Goal: Navigation & Orientation: Go to known website

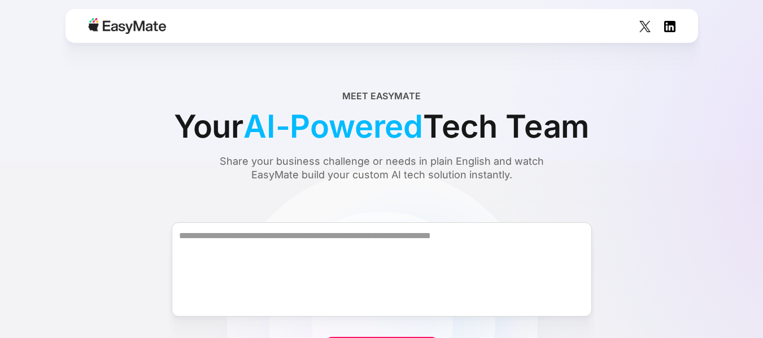
click at [99, 24] on img at bounding box center [127, 26] width 78 height 16
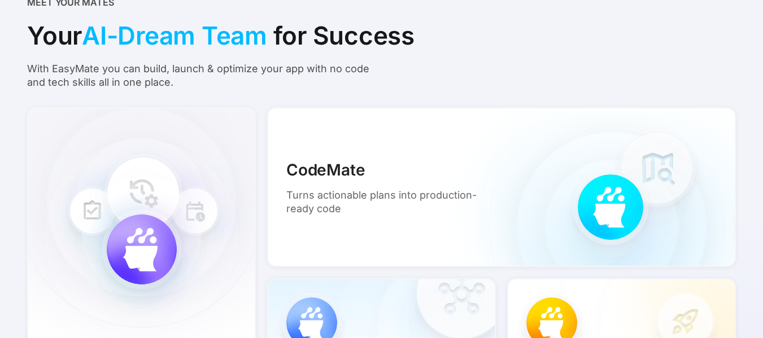
scroll to position [941, 0]
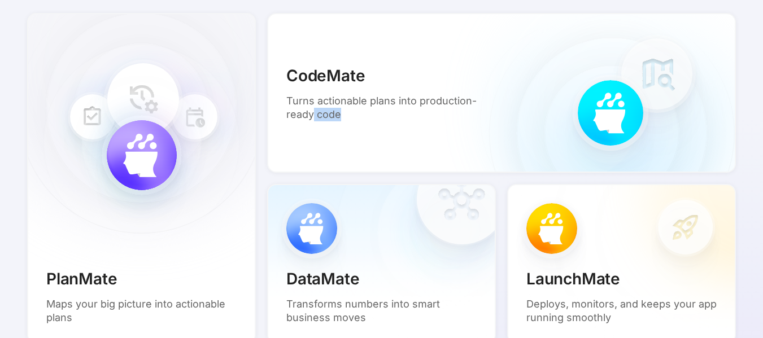
drag, startPoint x: 365, startPoint y: 119, endPoint x: 325, endPoint y: 144, distance: 47.2
click at [315, 150] on div "CodeMate Turns actionable plans into production-ready code" at bounding box center [501, 93] width 469 height 160
click at [516, 110] on div "CodeMate Turns actionable plans into production-ready code" at bounding box center [501, 93] width 469 height 160
drag, startPoint x: 557, startPoint y: 104, endPoint x: 609, endPoint y: 90, distance: 53.7
click at [609, 90] on div "CodeMate Turns actionable plans into production-ready code" at bounding box center [501, 93] width 469 height 160
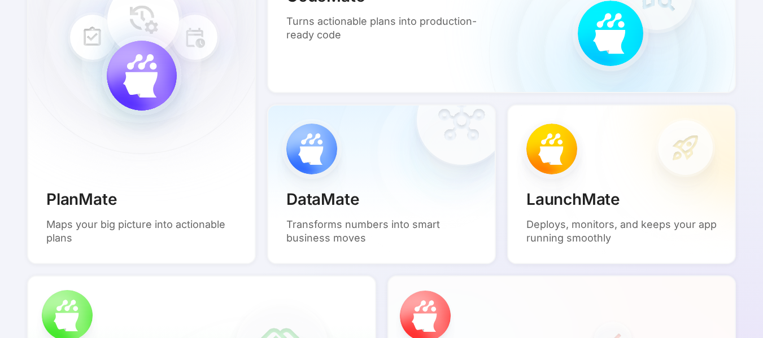
scroll to position [1035, 0]
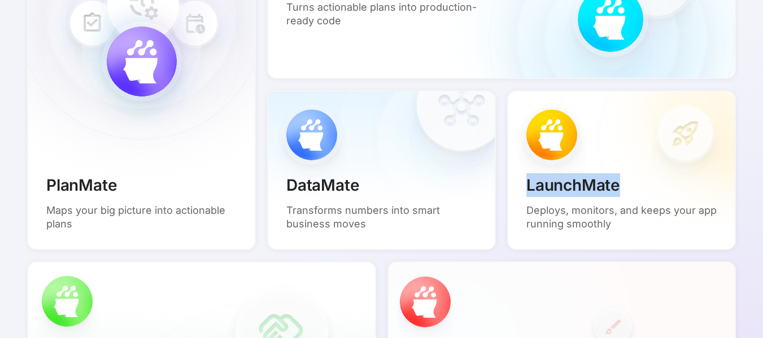
drag, startPoint x: 671, startPoint y: 126, endPoint x: 528, endPoint y: 137, distance: 143.3
click at [519, 143] on div "LaunchMate Deploys, monitors, and keeps your app running smoothly" at bounding box center [621, 170] width 229 height 160
click at [556, 125] on div "LaunchMate Deploys, monitors, and keeps your app running smoothly" at bounding box center [621, 170] width 229 height 160
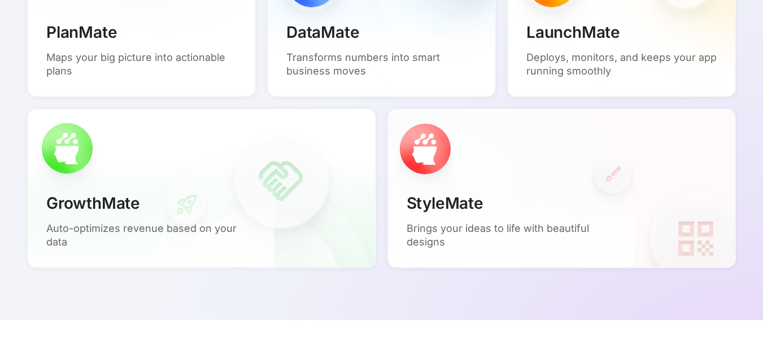
scroll to position [1224, 0]
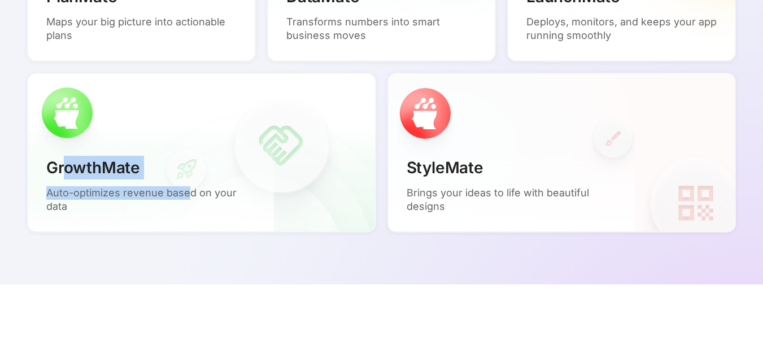
drag, startPoint x: 64, startPoint y: 107, endPoint x: 187, endPoint y: 141, distance: 127.8
click at [188, 142] on div "GrowthMate Auto-optimizes revenue based on your data" at bounding box center [201, 153] width 349 height 160
click at [185, 140] on div "GrowthMate Auto-optimizes revenue based on your data" at bounding box center [151, 185] width 246 height 94
click at [190, 127] on div "GrowthMate Auto-optimizes revenue based on your data" at bounding box center [201, 153] width 349 height 160
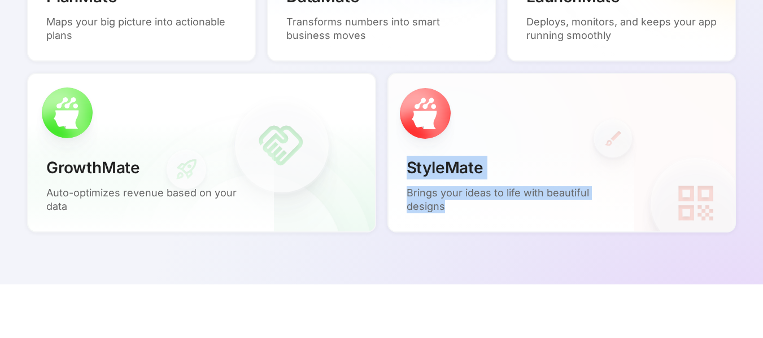
drag, startPoint x: 403, startPoint y: 164, endPoint x: 495, endPoint y: 216, distance: 104.9
click at [495, 216] on div "StyleMate Brings your ideas to life with beautiful designs" at bounding box center [511, 185] width 246 height 94
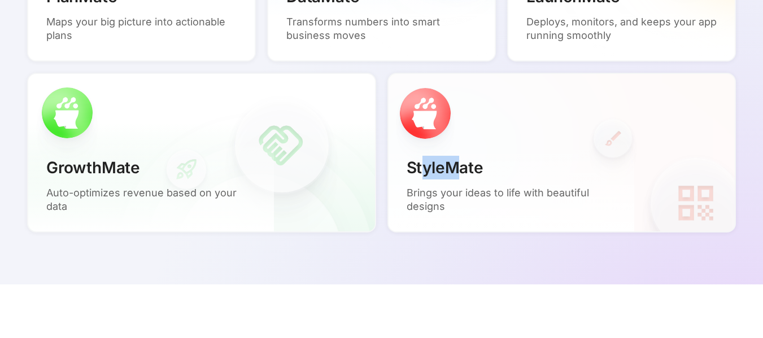
drag, startPoint x: 426, startPoint y: 97, endPoint x: 444, endPoint y: 167, distance: 72.3
click at [451, 170] on div "StyleMate Brings your ideas to life with beautiful designs" at bounding box center [561, 153] width 349 height 160
click at [434, 190] on p "Brings your ideas to life with beautiful designs" at bounding box center [511, 199] width 209 height 27
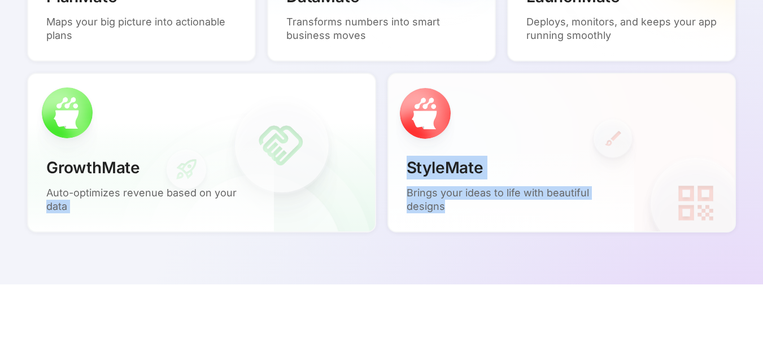
drag, startPoint x: 443, startPoint y: 202, endPoint x: 400, endPoint y: 163, distance: 58.0
click at [412, 168] on p "StyleMate" at bounding box center [445, 168] width 77 height 24
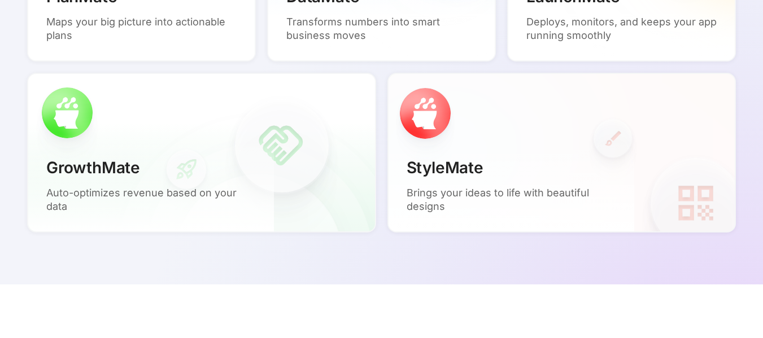
click at [122, 124] on div "GrowthMate Auto-optimizes revenue based on your data" at bounding box center [201, 153] width 349 height 160
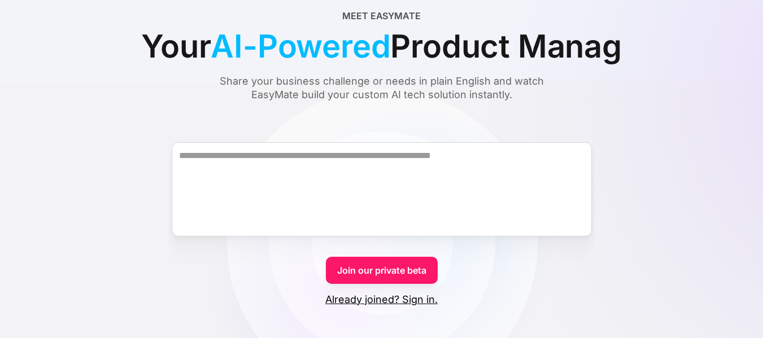
scroll to position [94, 0]
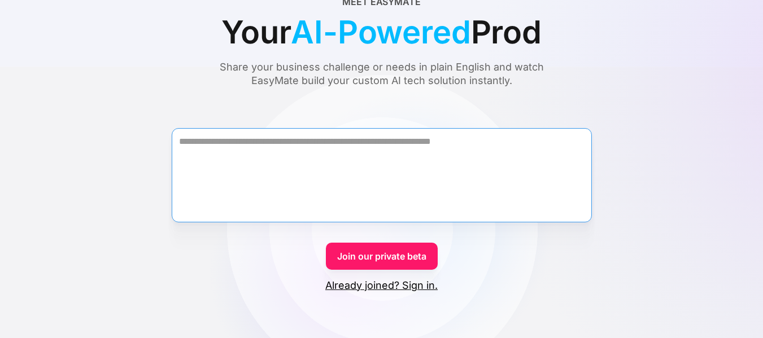
click at [378, 179] on textarea "Form" at bounding box center [382, 175] width 420 height 94
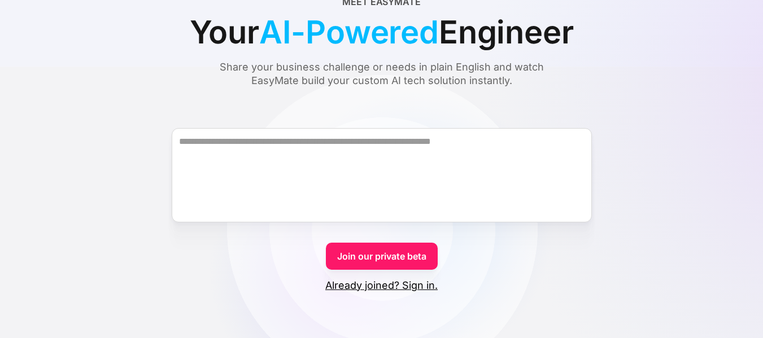
click at [408, 287] on link "Already joined? Sign in." at bounding box center [381, 286] width 112 height 14
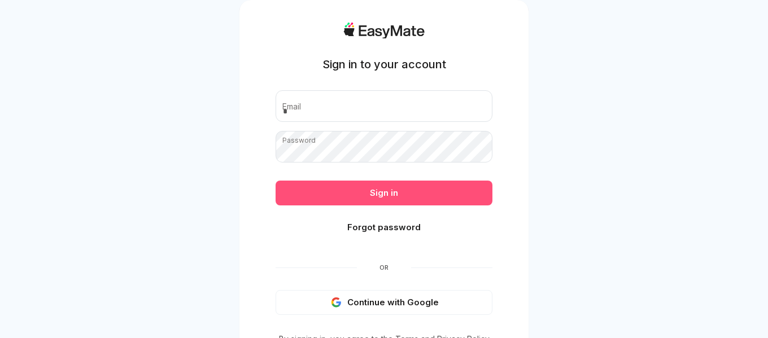
click at [390, 193] on button "Sign in" at bounding box center [384, 193] width 217 height 25
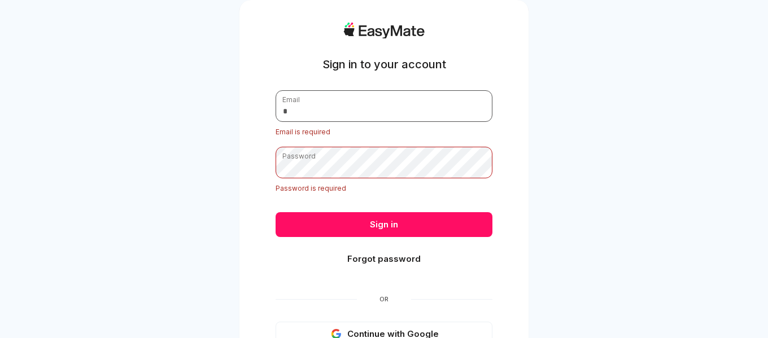
click at [384, 106] on input "email" at bounding box center [384, 106] width 217 height 32
click at [331, 103] on input "email" at bounding box center [384, 106] width 217 height 32
click at [309, 110] on input "email" at bounding box center [384, 106] width 217 height 32
click at [306, 143] on form "Email Email is required Password Password is required Sign in Forgot password" at bounding box center [384, 183] width 217 height 186
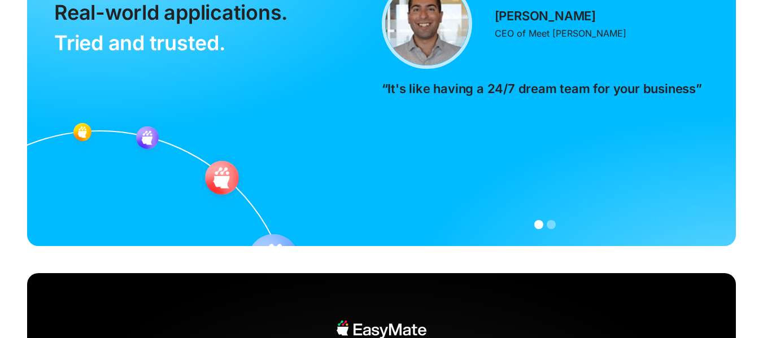
scroll to position [2495, 0]
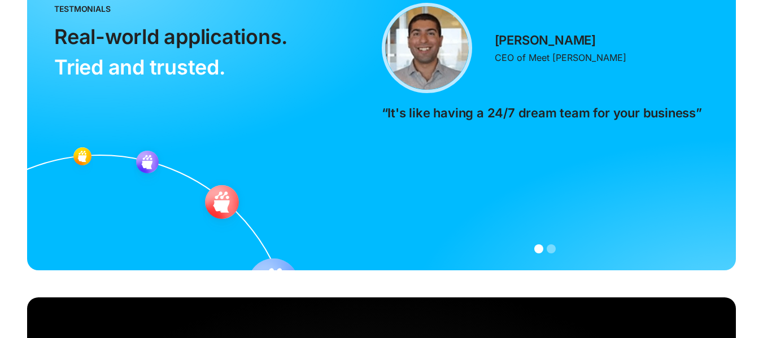
drag, startPoint x: 276, startPoint y: 261, endPoint x: 225, endPoint y: 178, distance: 96.8
click at [225, 178] on div "testmonials Real-world applications. ‍ Tried and trusted. Simon Borumand CEO of…" at bounding box center [381, 120] width 709 height 299
drag, startPoint x: 220, startPoint y: 187, endPoint x: 296, endPoint y: 266, distance: 109.8
click at [296, 266] on div "testmonials Real-world applications. ‍ Tried and trusted. Simon Borumand CEO of…" at bounding box center [381, 120] width 709 height 299
click at [246, 222] on div "testmonials Real-world applications. ‍ Tried and trusted." at bounding box center [185, 121] width 262 height 236
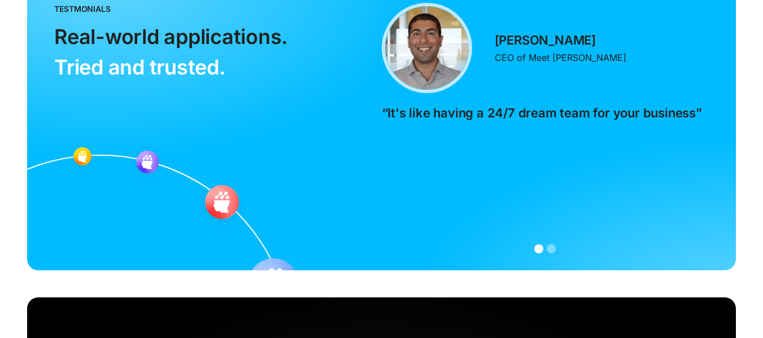
click at [548, 244] on div "carousel" at bounding box center [545, 250] width 327 height 23
click at [549, 247] on div "Show slide 2 of 2" at bounding box center [551, 248] width 9 height 9
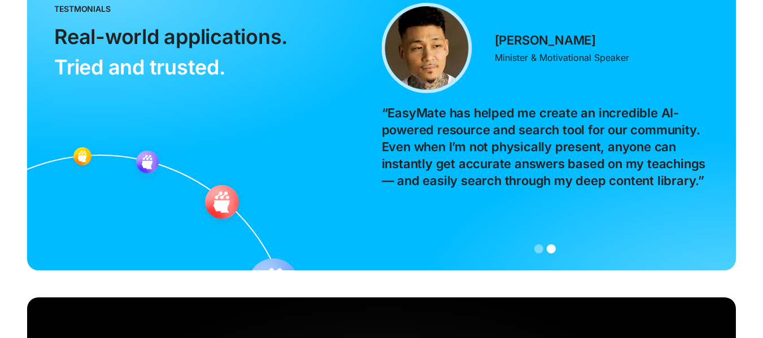
click at [535, 255] on div "carousel" at bounding box center [545, 250] width 327 height 23
click at [538, 245] on div "Show slide 1 of 2" at bounding box center [538, 248] width 9 height 9
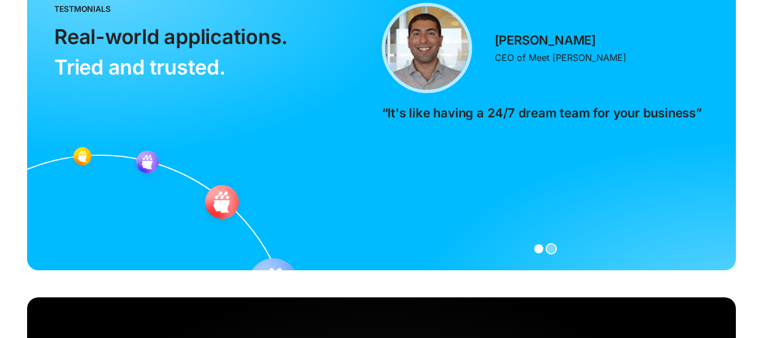
click at [548, 245] on div "Show slide 2 of 2" at bounding box center [551, 248] width 9 height 9
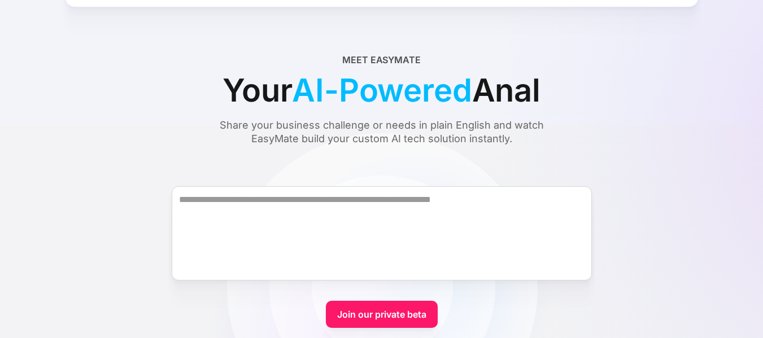
scroll to position [0, 0]
